Goal: Task Accomplishment & Management: Use online tool/utility

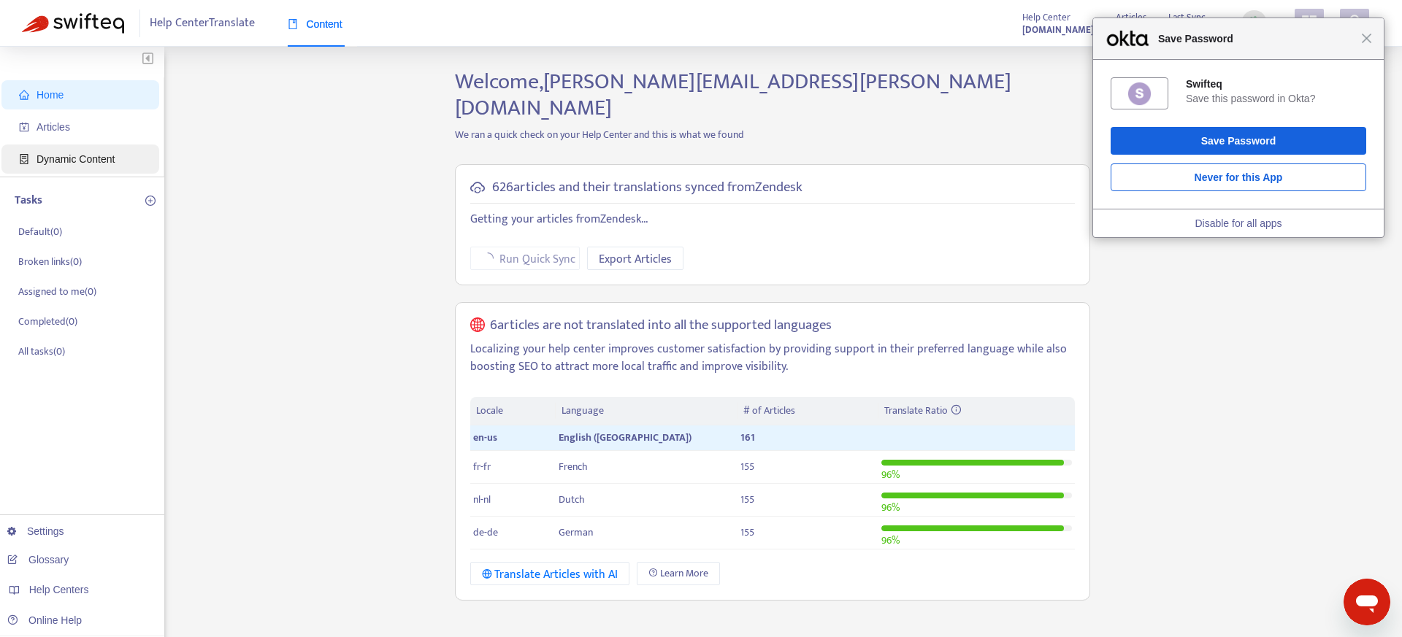
click at [69, 145] on span "Dynamic Content" at bounding box center [83, 159] width 128 height 29
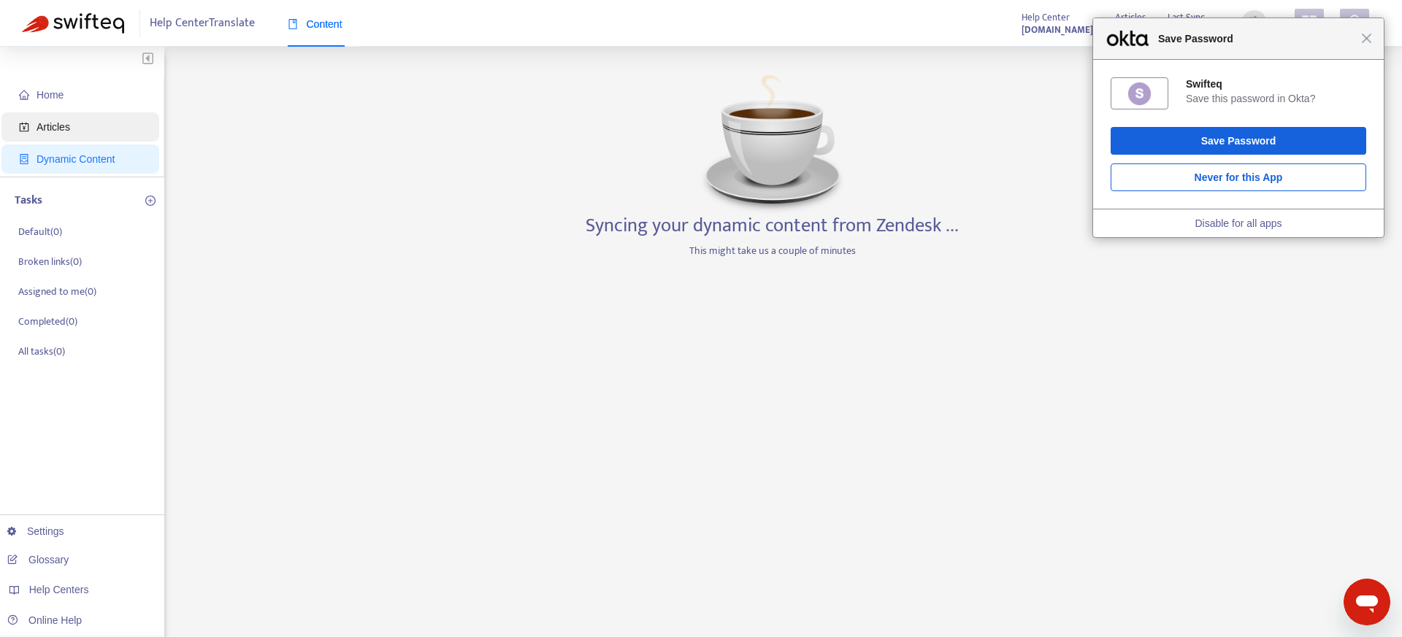
click at [69, 126] on span "Articles" at bounding box center [54, 127] width 34 height 12
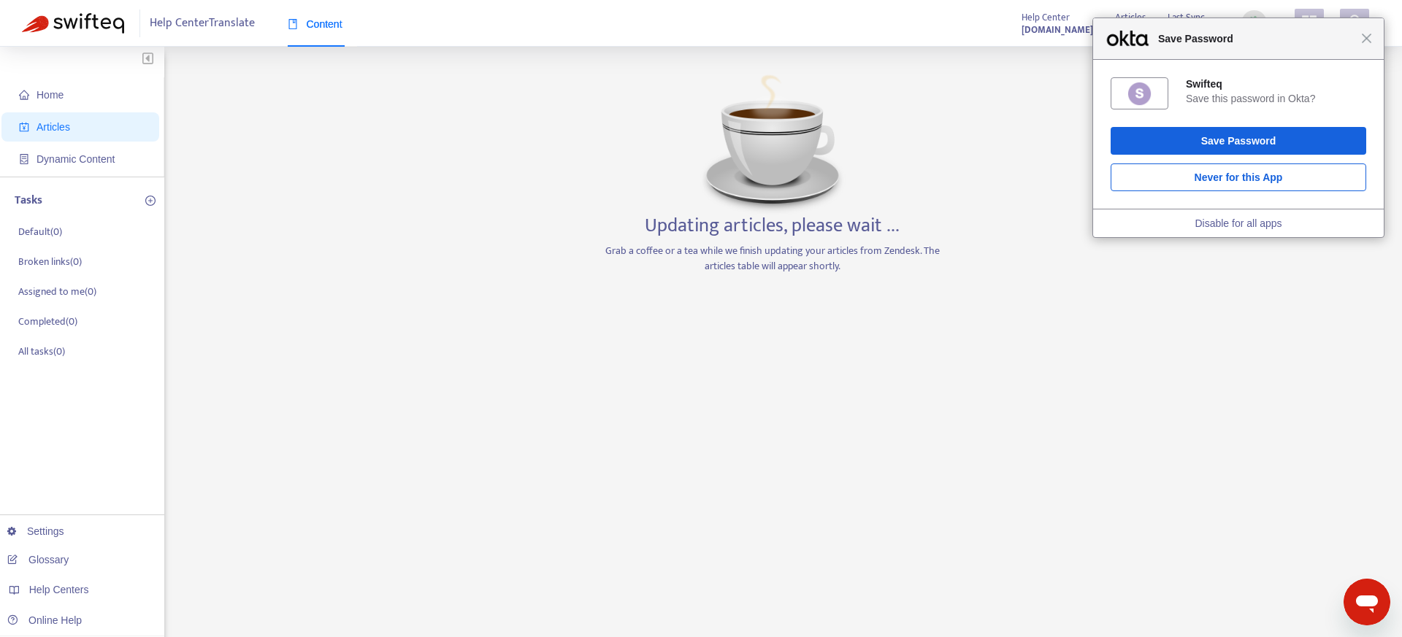
click at [1366, 31] on div "Close Save Password" at bounding box center [1238, 39] width 291 height 42
click at [1368, 42] on span "Close" at bounding box center [1366, 38] width 11 height 11
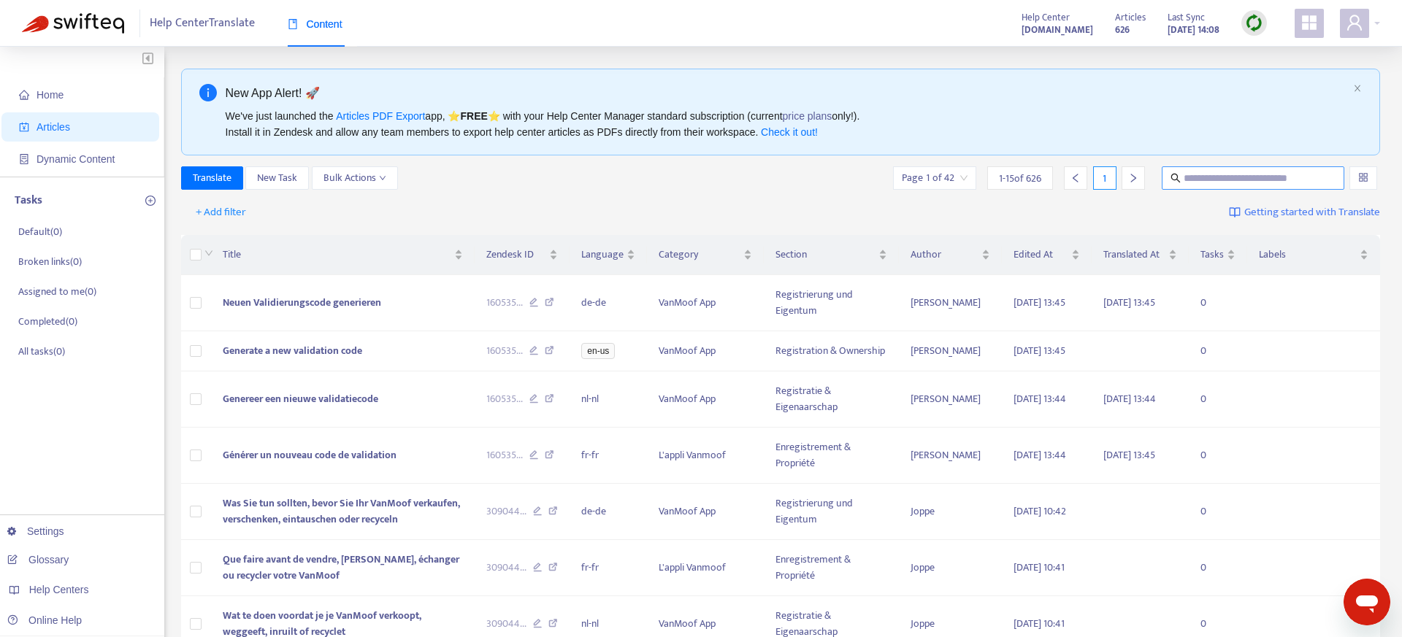
click at [1203, 173] on input "text" at bounding box center [1253, 178] width 140 height 16
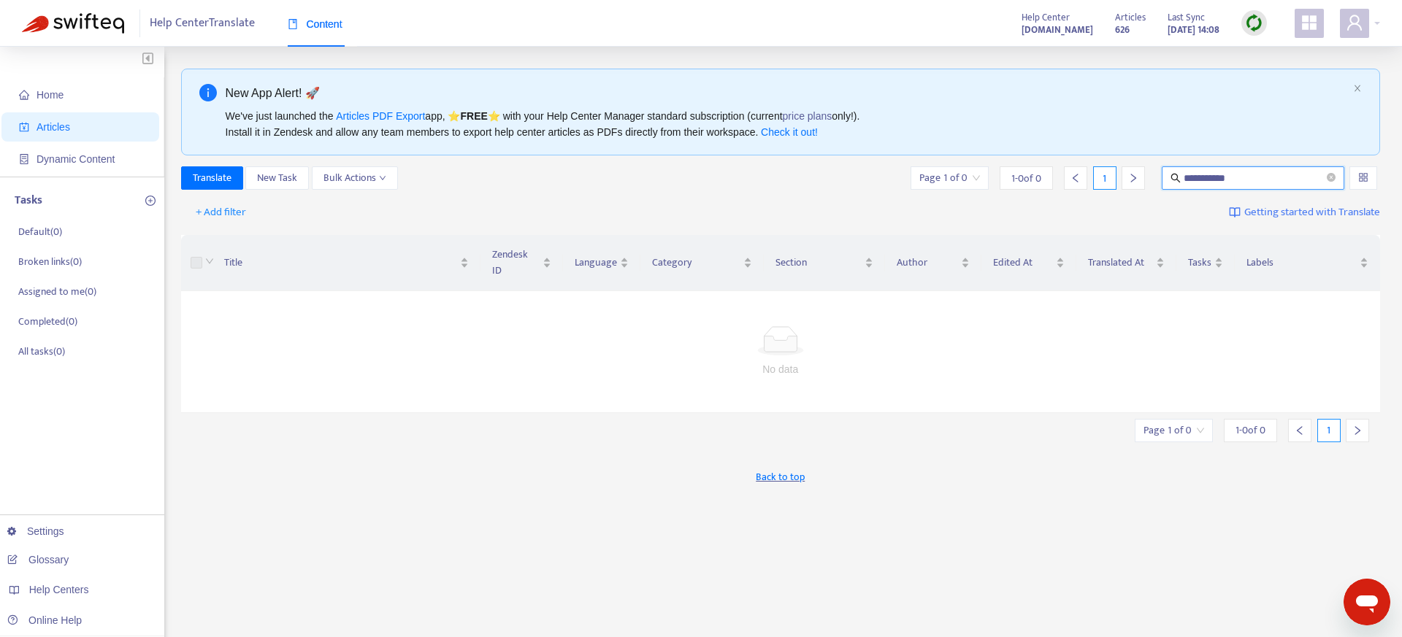
click at [1244, 173] on input "**********" at bounding box center [1253, 178] width 140 height 16
paste input "***"
type input "**********"
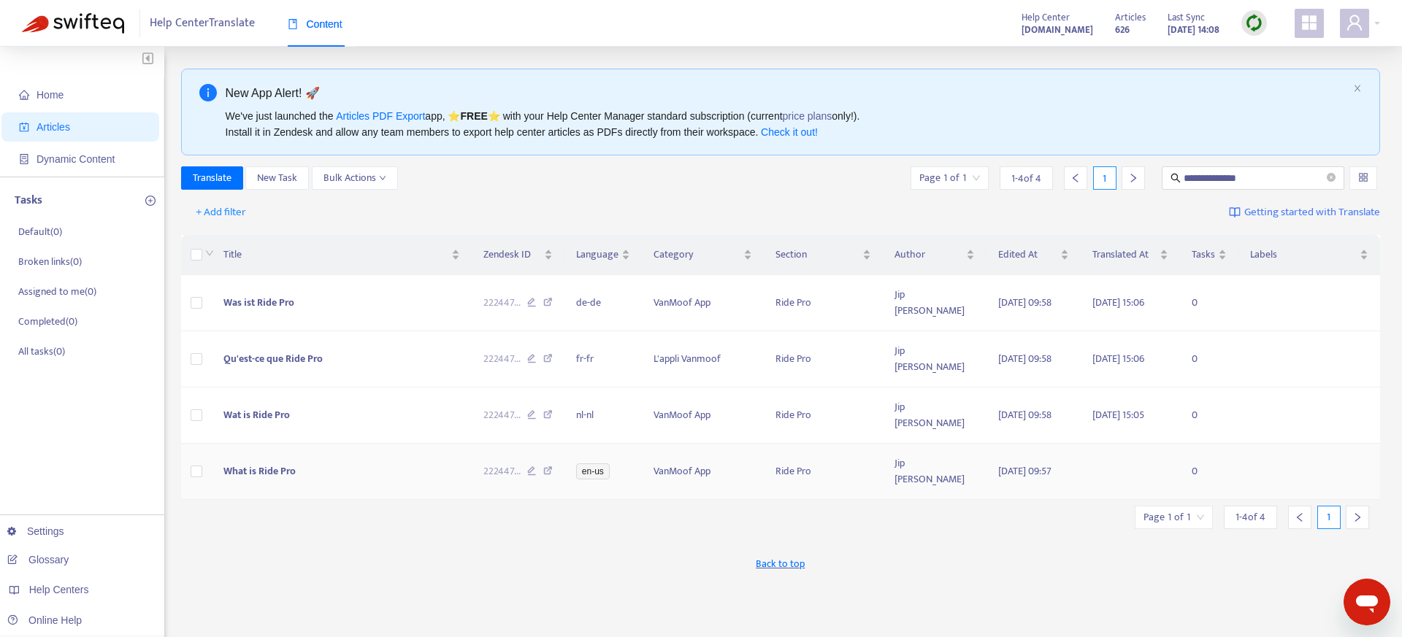
click at [263, 475] on span "What is Ride Pro" at bounding box center [259, 471] width 72 height 17
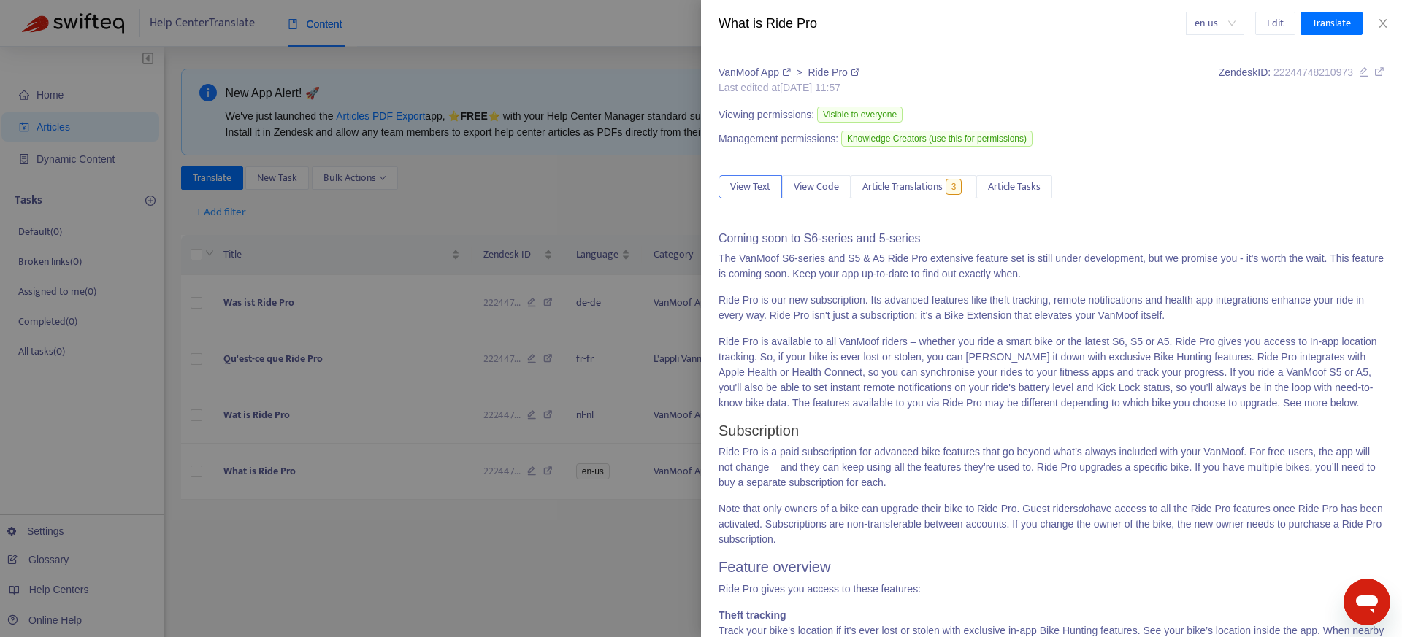
click at [356, 498] on div at bounding box center [701, 318] width 1402 height 637
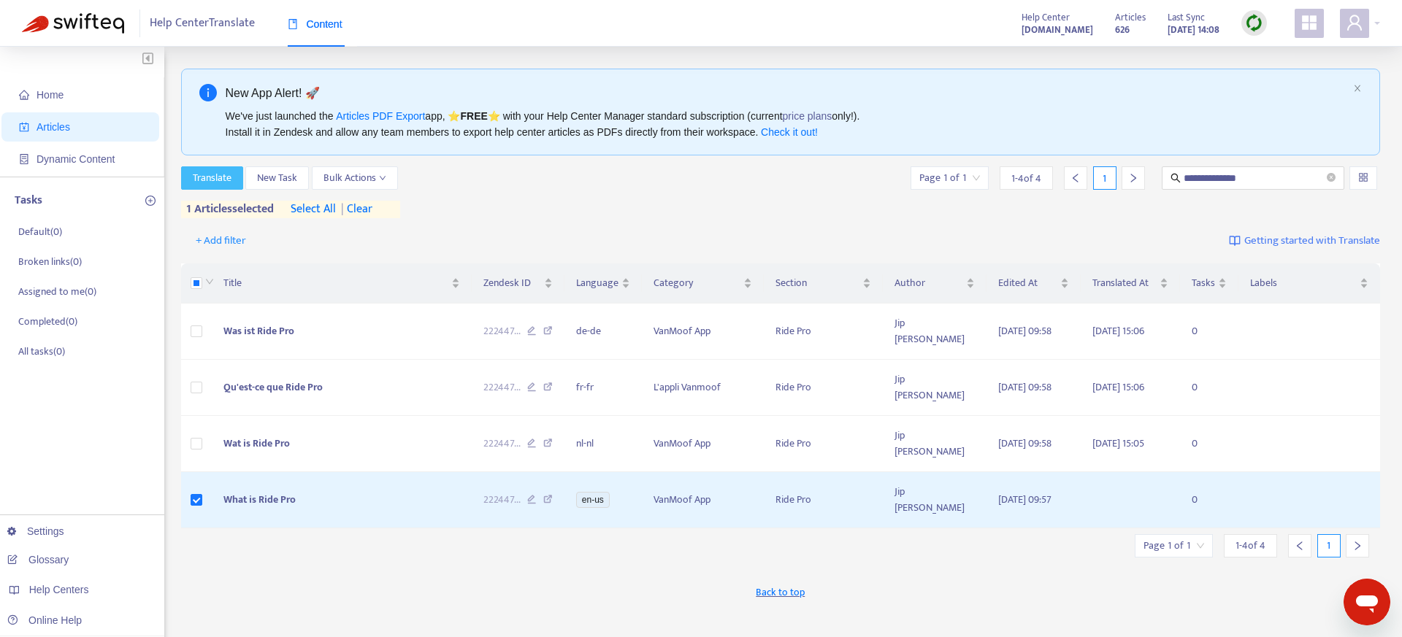
click at [216, 178] on span "Translate" at bounding box center [212, 178] width 39 height 16
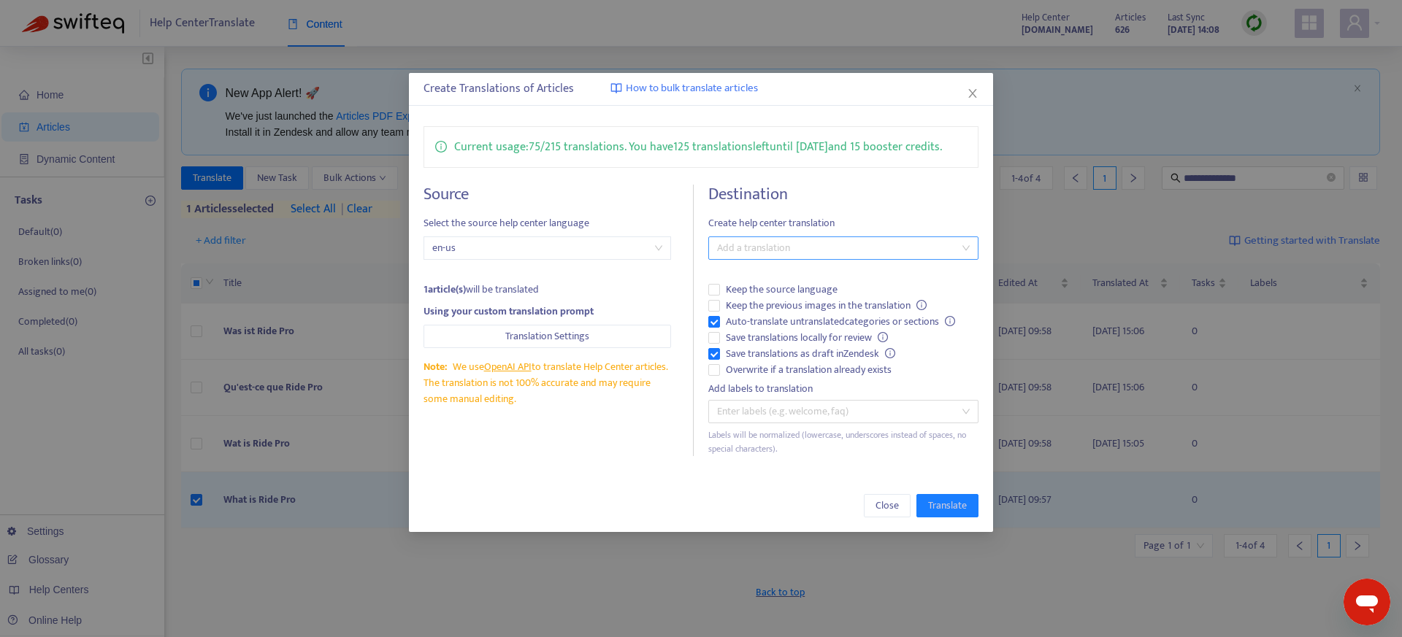
click at [786, 257] on div at bounding box center [836, 248] width 248 height 18
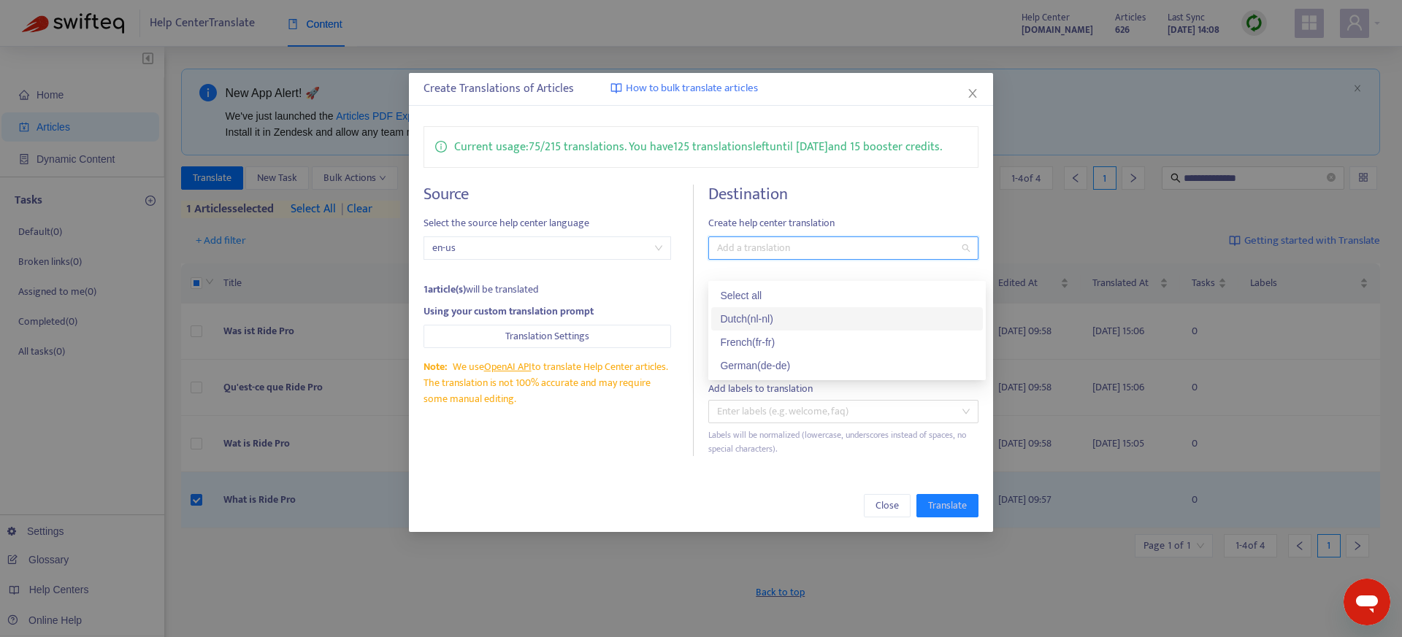
click at [769, 312] on div "Dutch ( nl-nl )" at bounding box center [847, 319] width 254 height 16
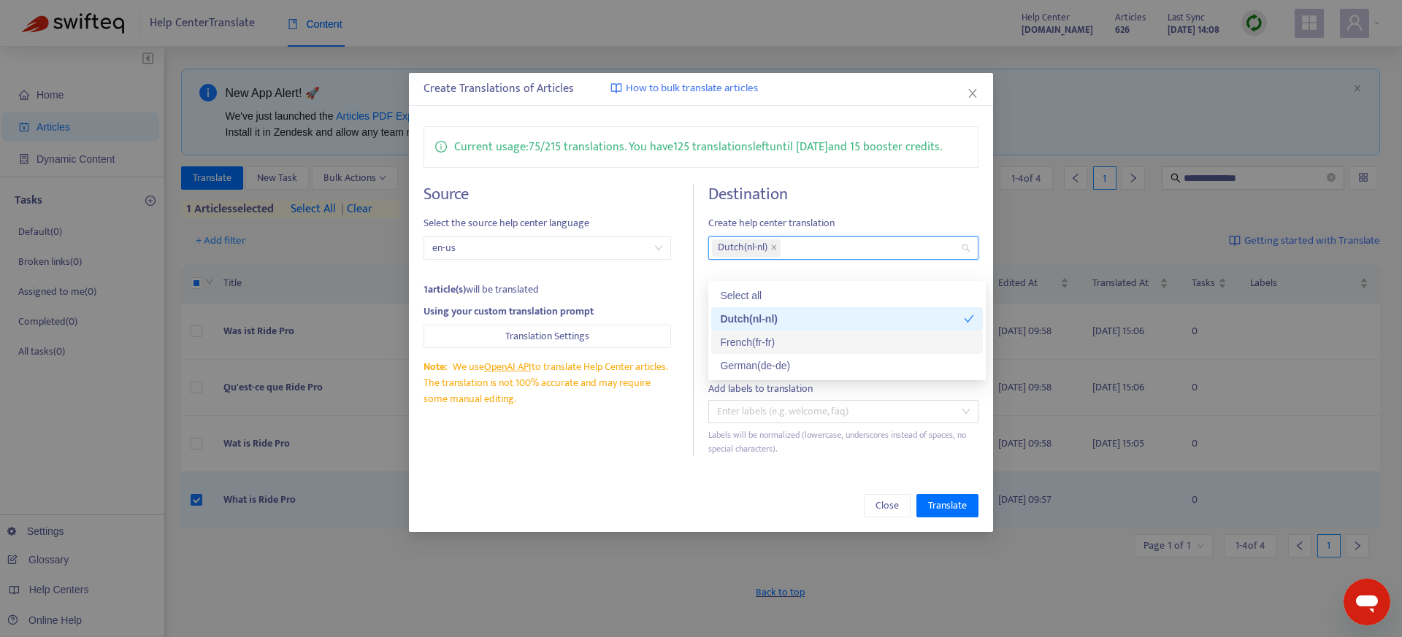
click at [769, 341] on div "French ( fr-fr )" at bounding box center [847, 342] width 254 height 16
click at [769, 369] on div "German ( de-de )" at bounding box center [847, 366] width 254 height 16
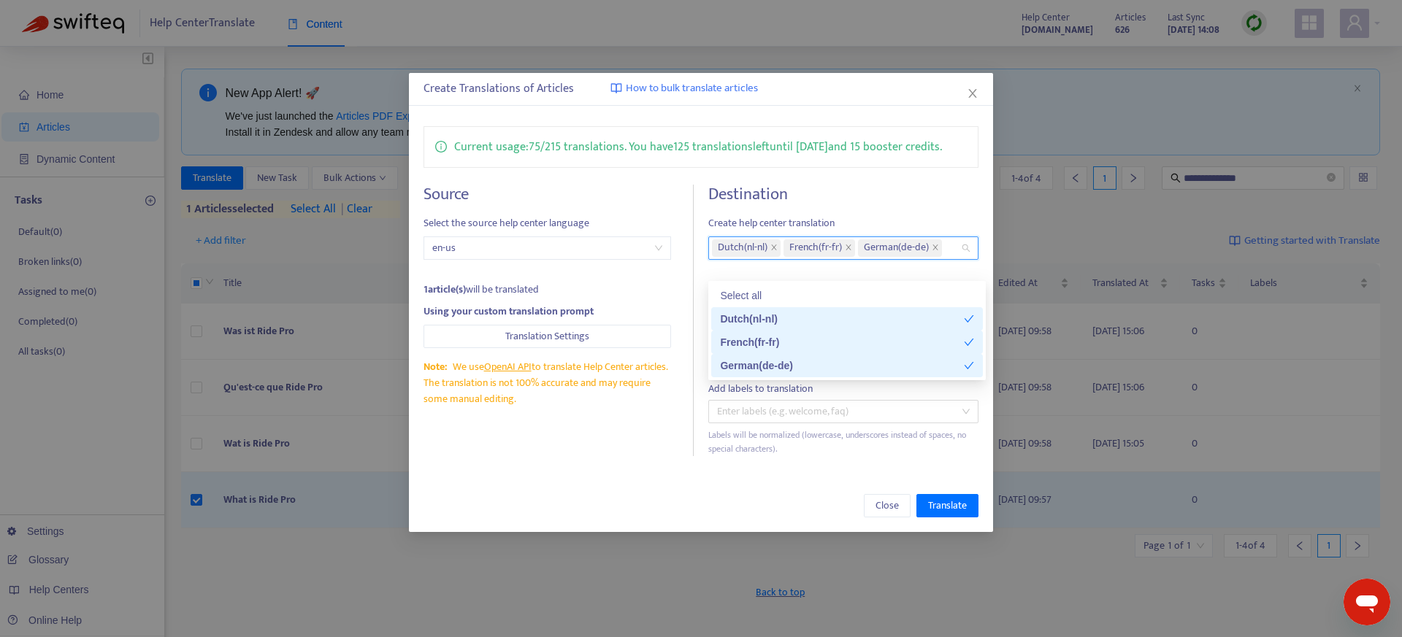
click at [767, 456] on div "Labels will be normalized (lowercase, underscores instead of spaces, no special…" at bounding box center [843, 443] width 270 height 28
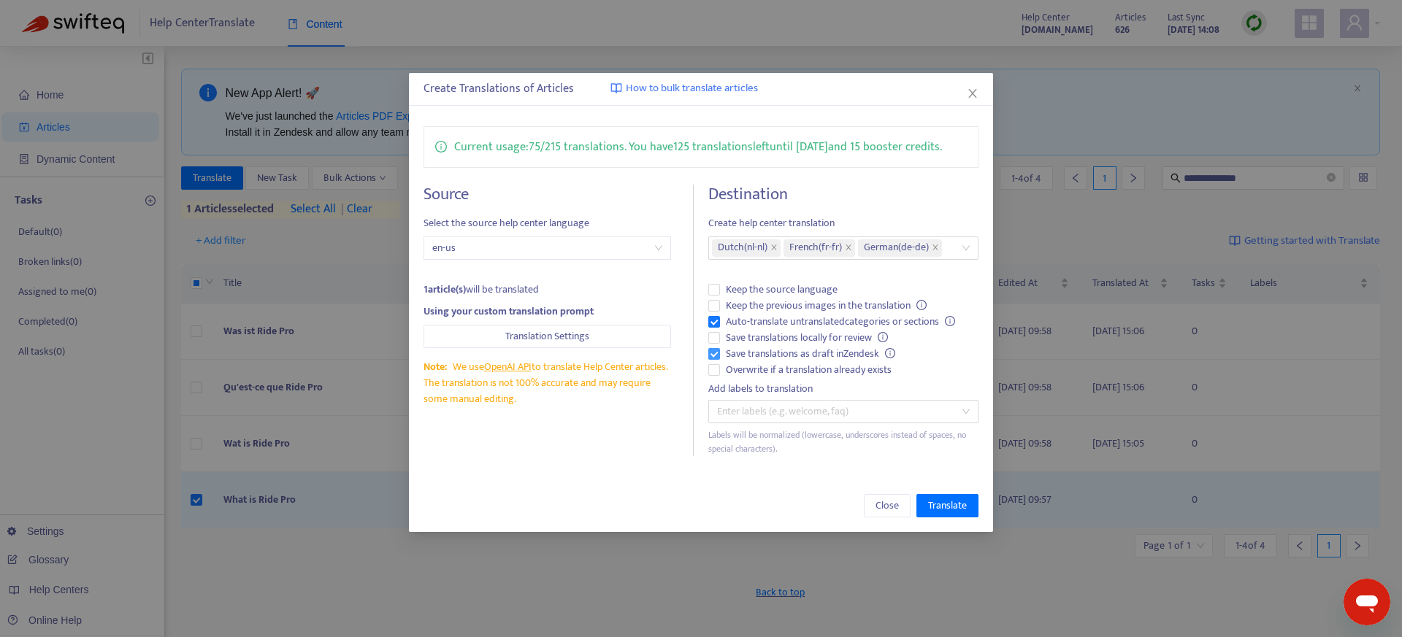
click at [793, 362] on span "Save translations as draft in Zendesk" at bounding box center [810, 354] width 181 height 16
click at [945, 514] on span "Translate" at bounding box center [947, 506] width 39 height 16
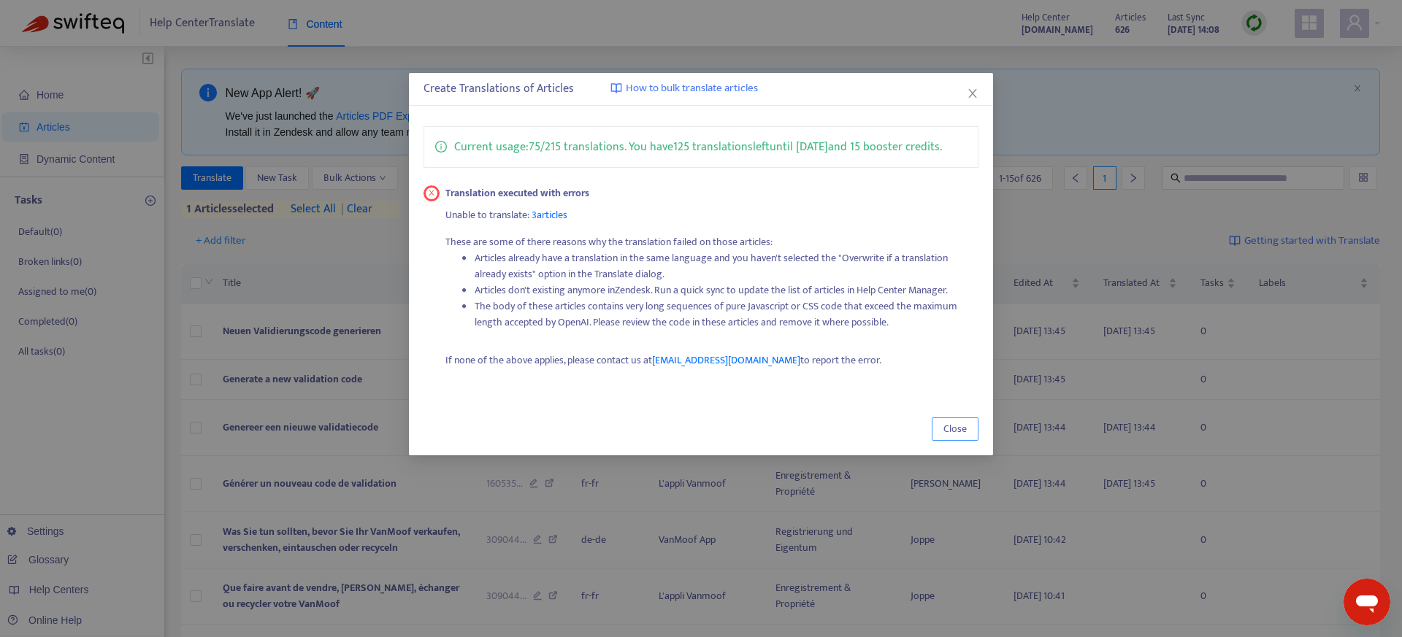
click at [956, 437] on span "Close" at bounding box center [954, 429] width 23 height 16
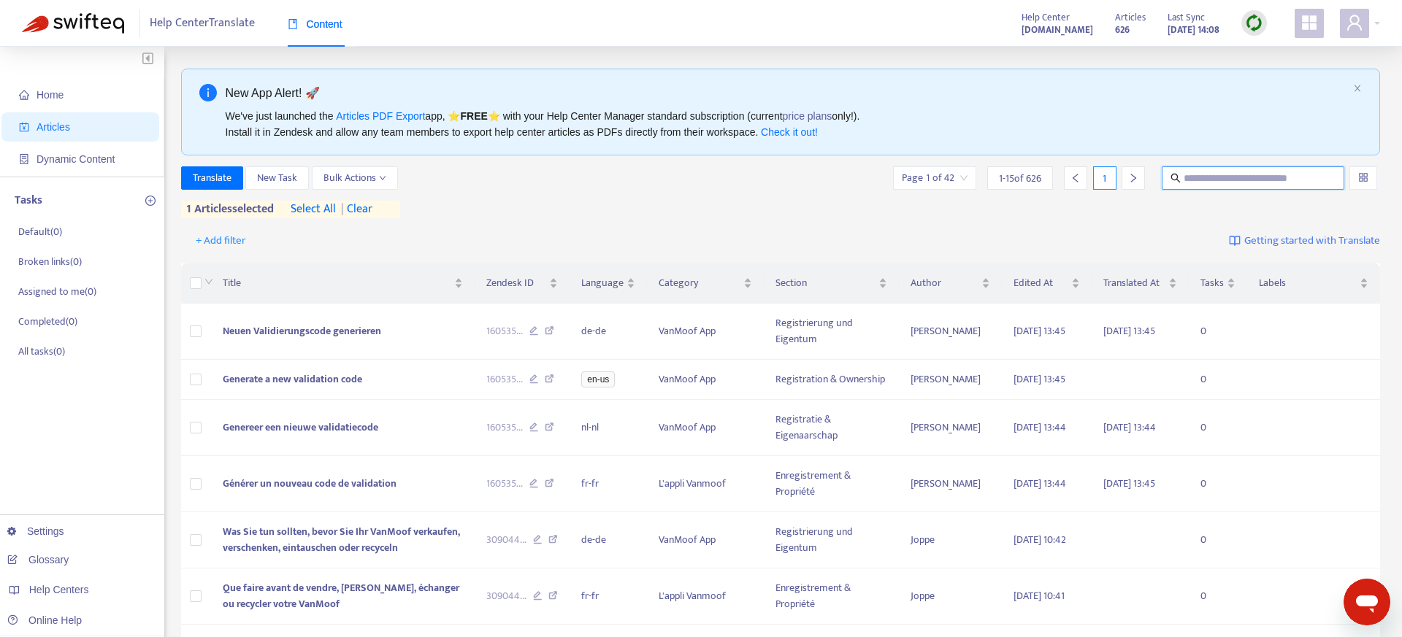
click at [1186, 176] on input "text" at bounding box center [1253, 178] width 140 height 16
paste input "**********"
type input "**********"
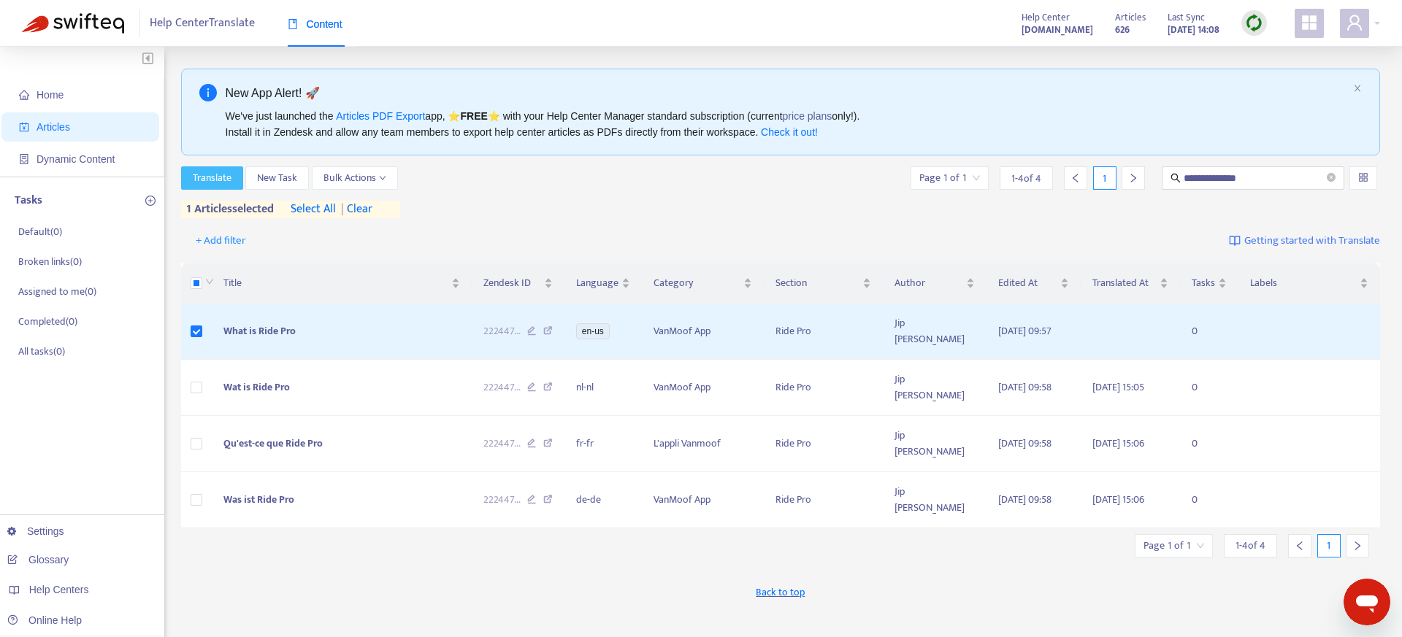
click at [212, 170] on span "Translate" at bounding box center [212, 178] width 39 height 16
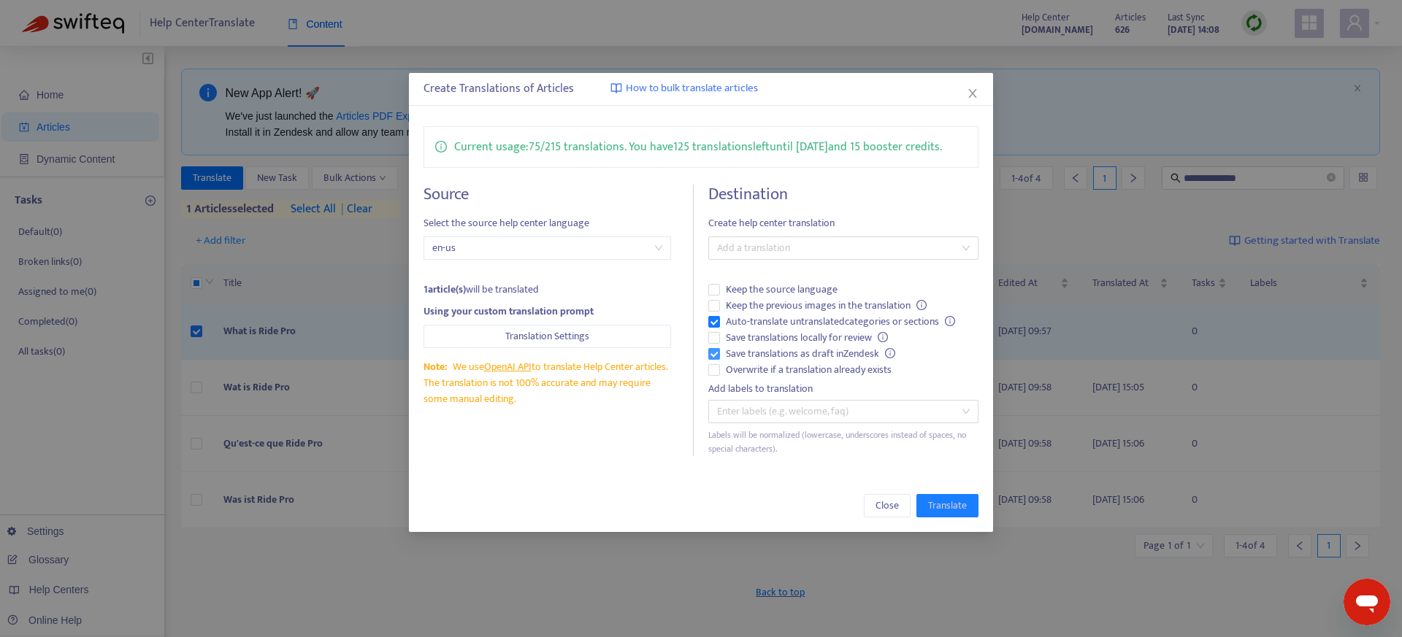
click at [764, 362] on span "Save translations as draft in Zendesk" at bounding box center [810, 354] width 181 height 16
click at [764, 378] on span "Overwrite if a translation already exists" at bounding box center [808, 370] width 177 height 16
click at [763, 330] on span "Auto-translate untranslated categories or sections" at bounding box center [840, 322] width 241 height 16
click at [812, 257] on div at bounding box center [836, 248] width 248 height 18
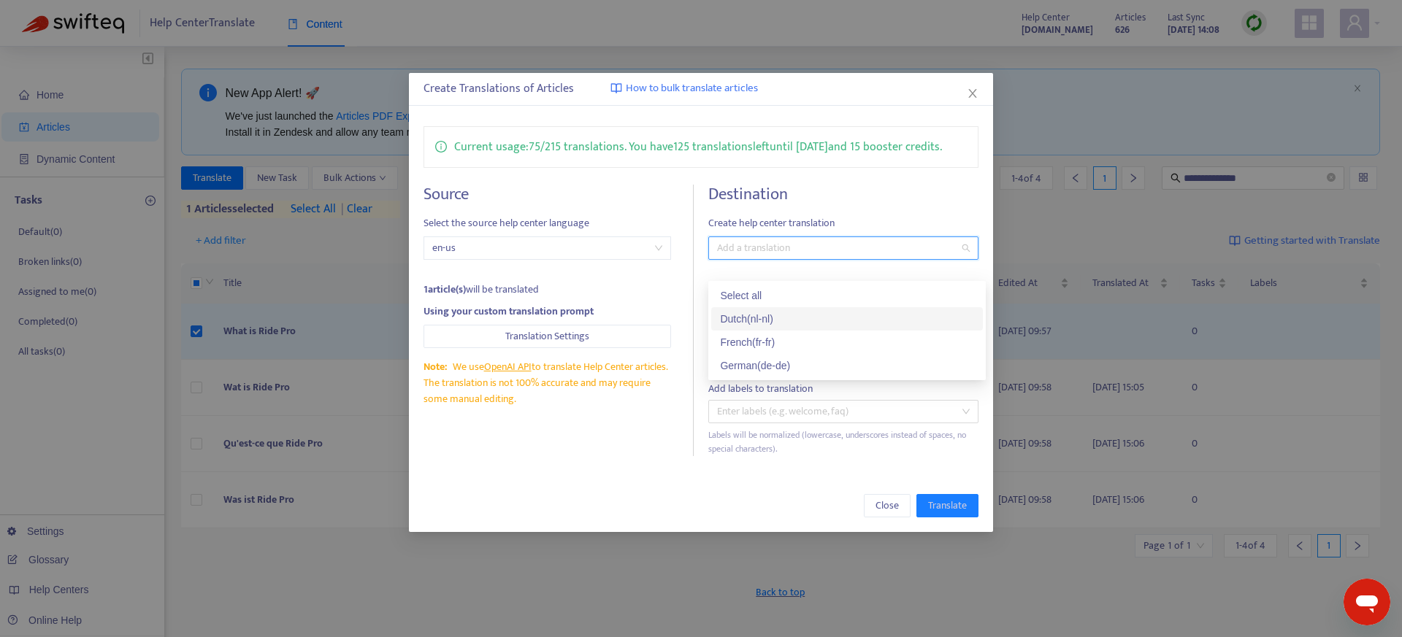
click at [780, 318] on div "Dutch ( nl-nl )" at bounding box center [847, 319] width 254 height 16
click at [780, 345] on div "French ( fr-fr )" at bounding box center [847, 342] width 254 height 16
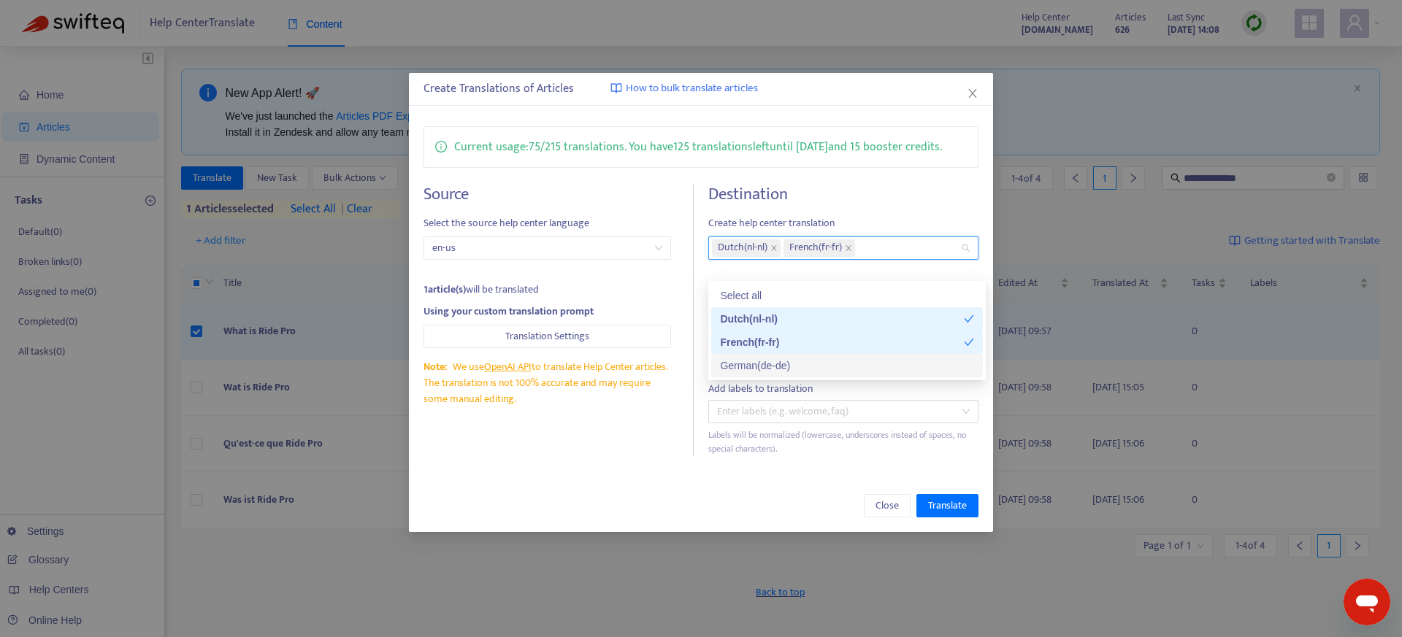
click at [780, 367] on div "German ( de-de )" at bounding box center [847, 366] width 254 height 16
click at [773, 495] on div "Create Translations of Articles How to bulk translate articles Current usage: 7…" at bounding box center [701, 302] width 584 height 459
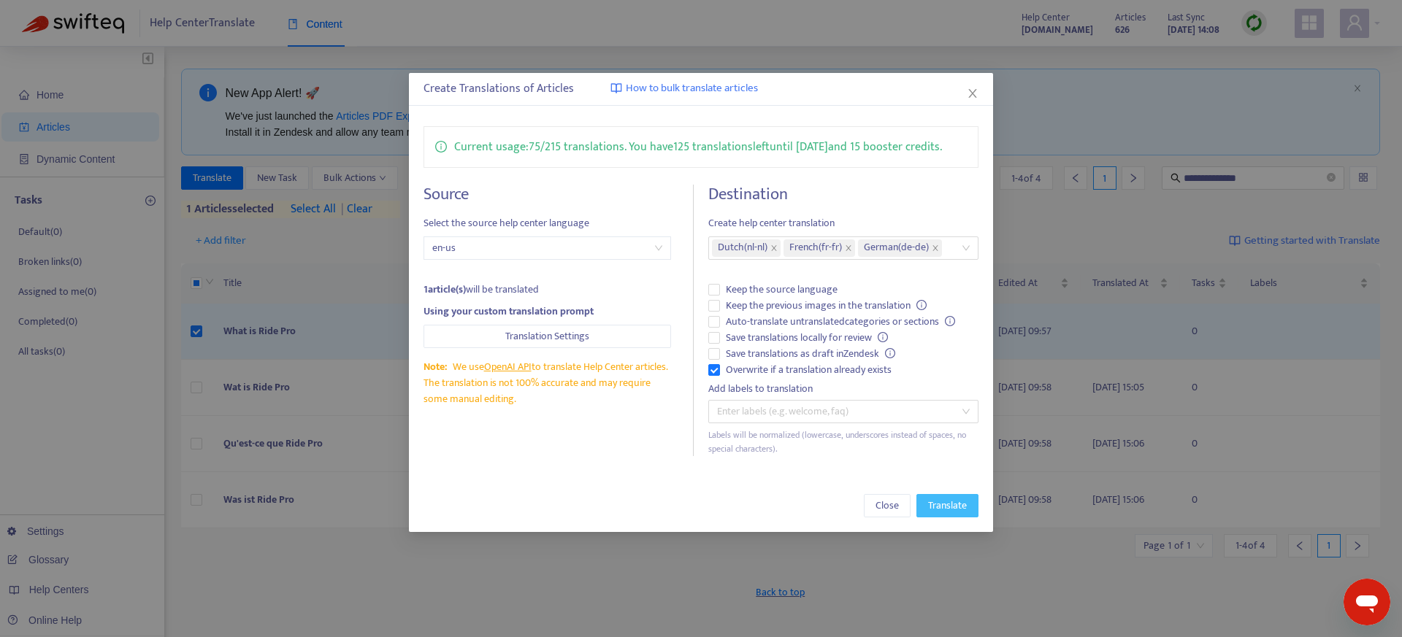
click at [944, 514] on span "Translate" at bounding box center [947, 506] width 39 height 16
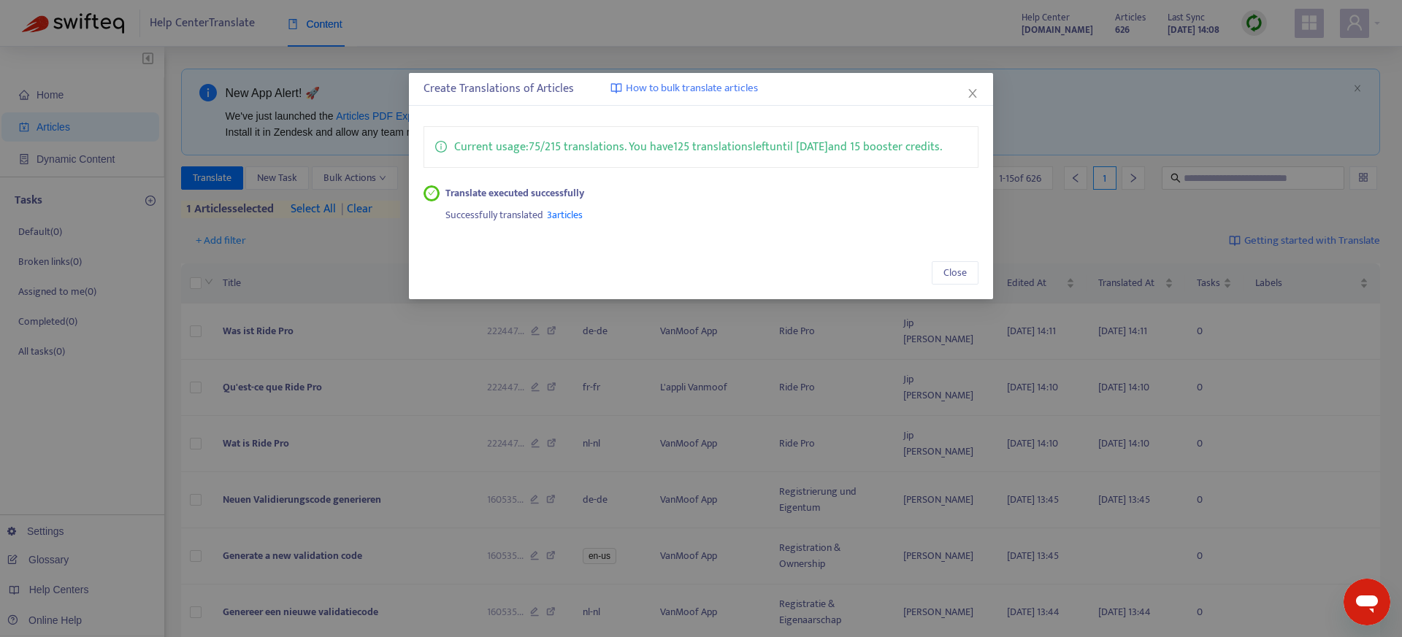
click at [637, 359] on div "Create Translations of Articles How to bulk translate articles Current usage: 7…" at bounding box center [701, 318] width 1402 height 637
